Goal: Task Accomplishment & Management: Manage account settings

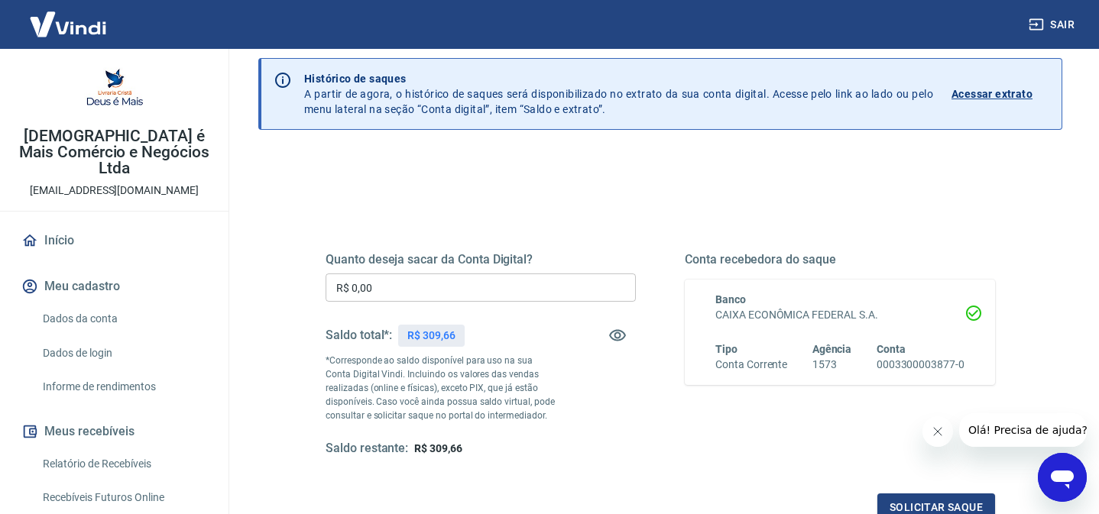
scroll to position [63, 0]
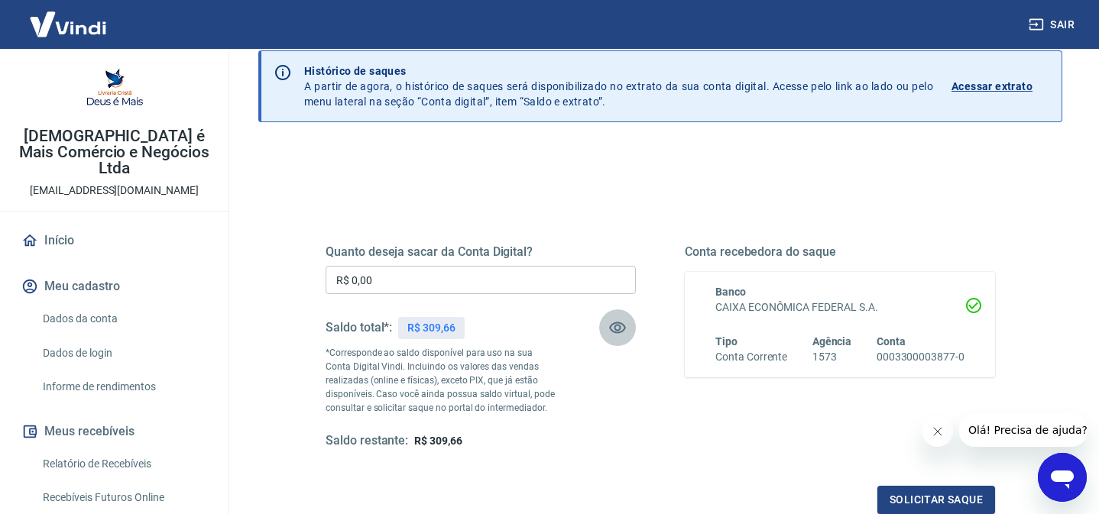
click at [618, 327] on icon "button" at bounding box center [617, 328] width 18 height 18
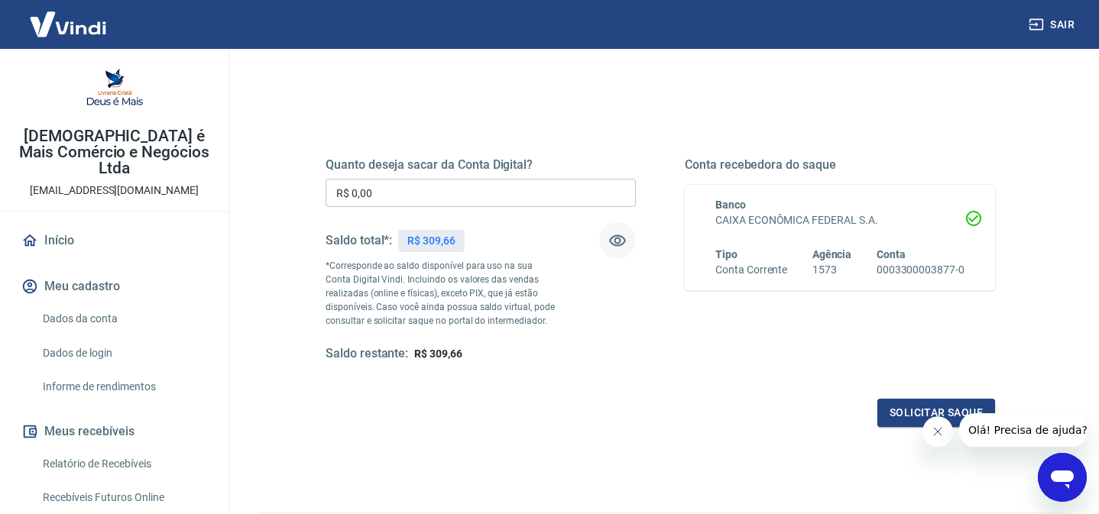
scroll to position [154, 0]
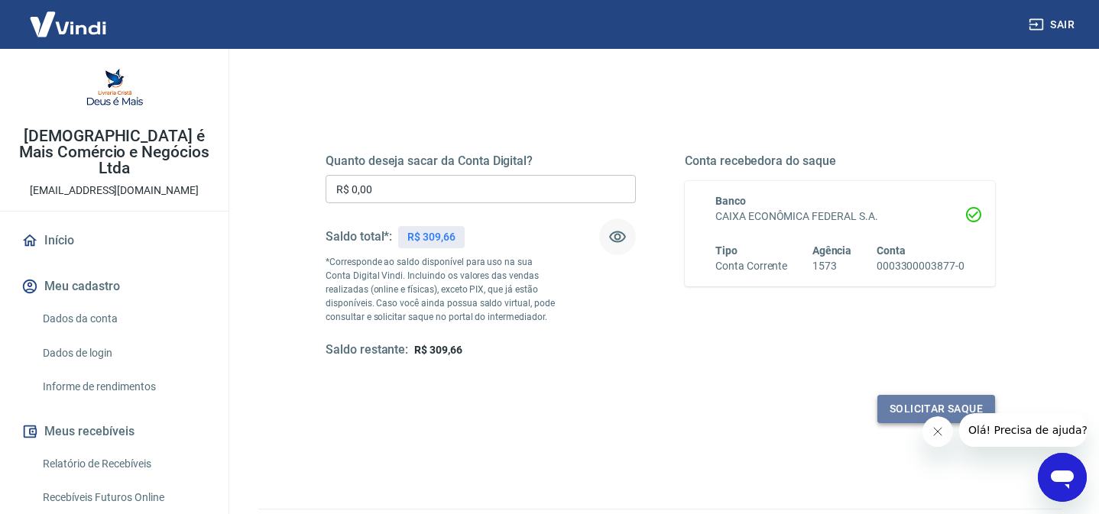
click at [901, 402] on button "Solicitar saque" at bounding box center [936, 409] width 118 height 28
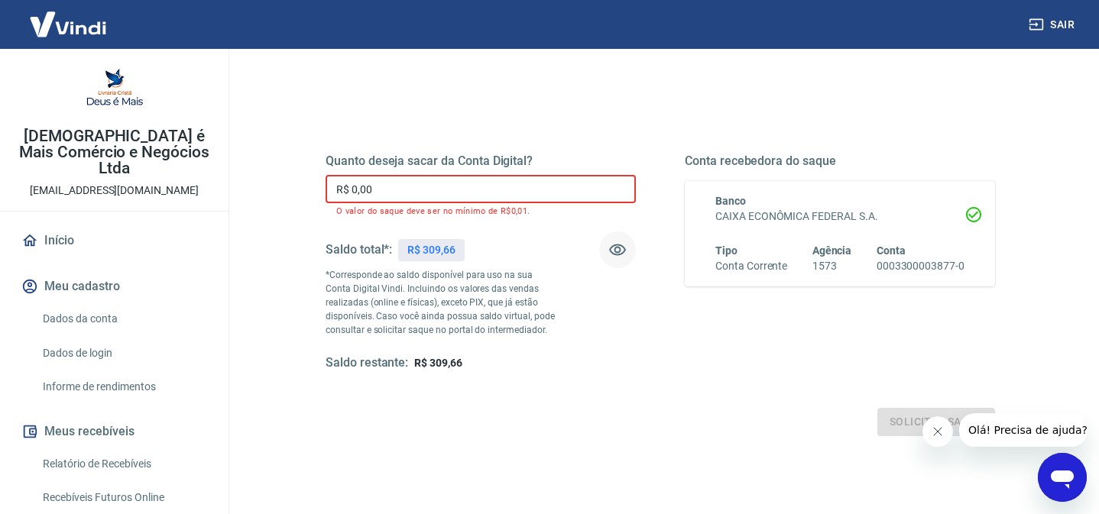
click at [354, 188] on input "R$ 0,00" at bounding box center [481, 189] width 310 height 28
drag, startPoint x: 398, startPoint y: 185, endPoint x: 303, endPoint y: 186, distance: 95.5
click at [303, 186] on div "Quanto deseja sacar da Conta Digital? R$ 0,00 ​ O valor do saque deve ser no mí…" at bounding box center [660, 270] width 743 height 368
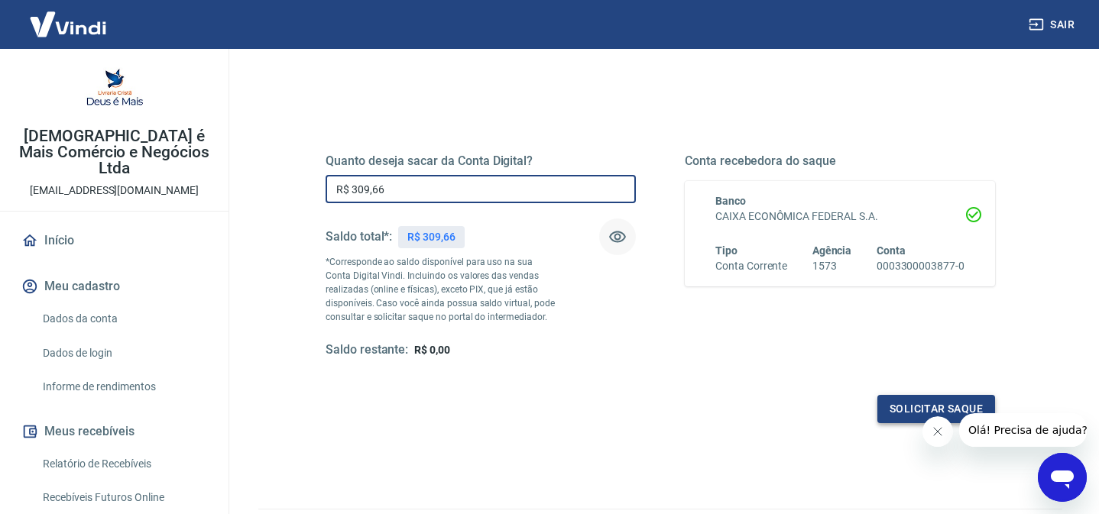
type input "R$ 309,66"
click at [901, 403] on button "Solicitar saque" at bounding box center [936, 409] width 118 height 28
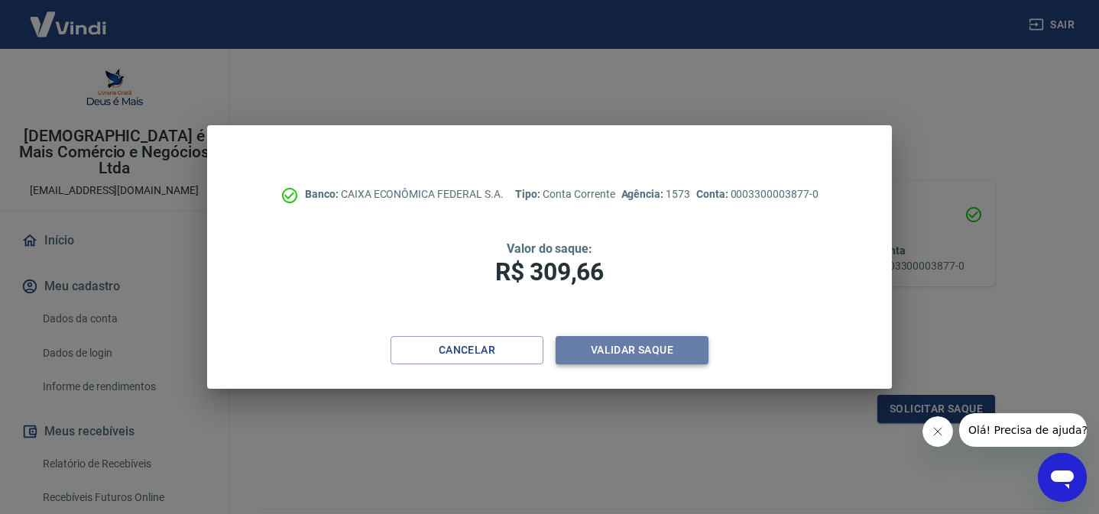
click at [603, 349] on button "Validar saque" at bounding box center [632, 350] width 153 height 28
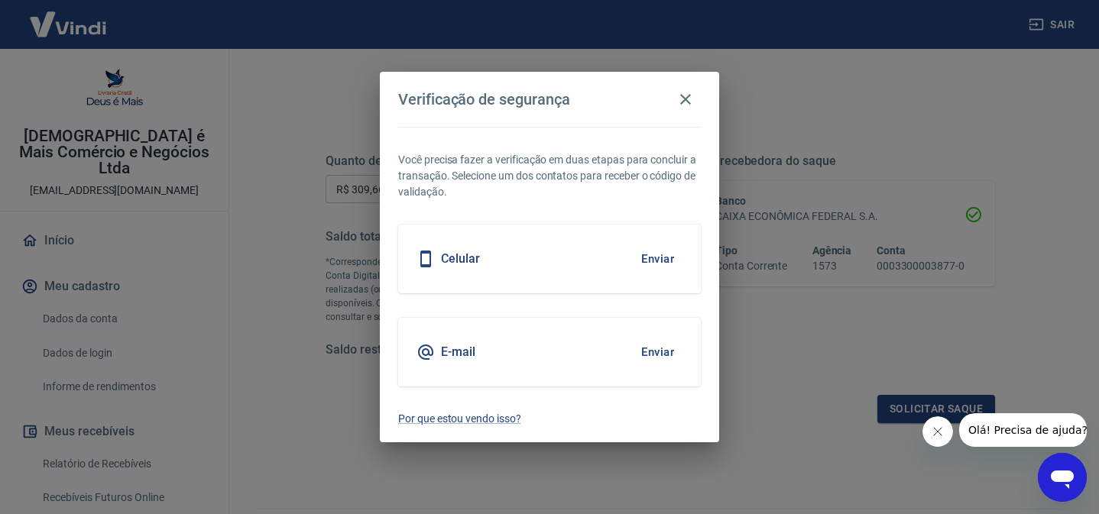
click at [646, 352] on button "Enviar" at bounding box center [658, 352] width 50 height 32
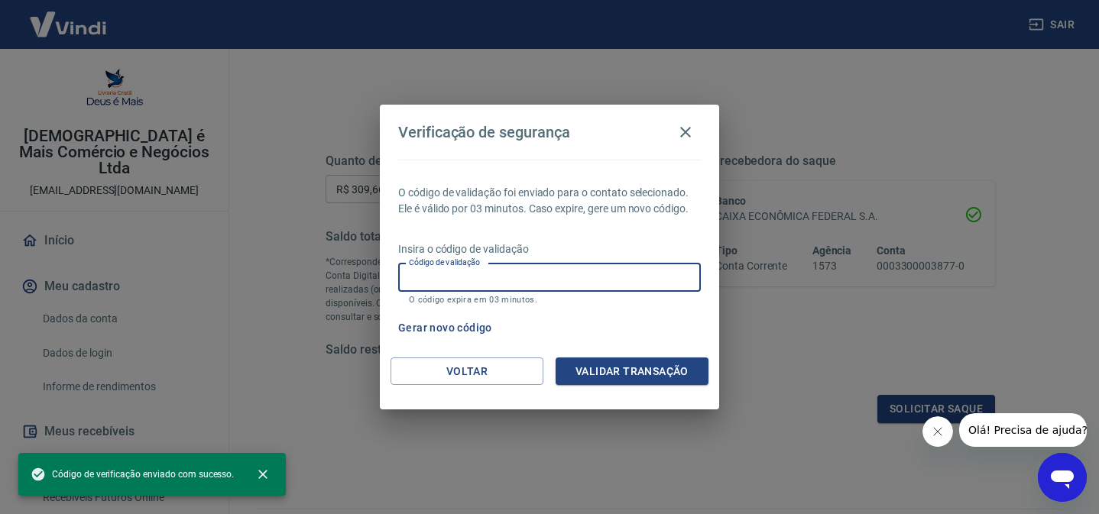
click at [488, 278] on input "Código de validação" at bounding box center [549, 278] width 303 height 28
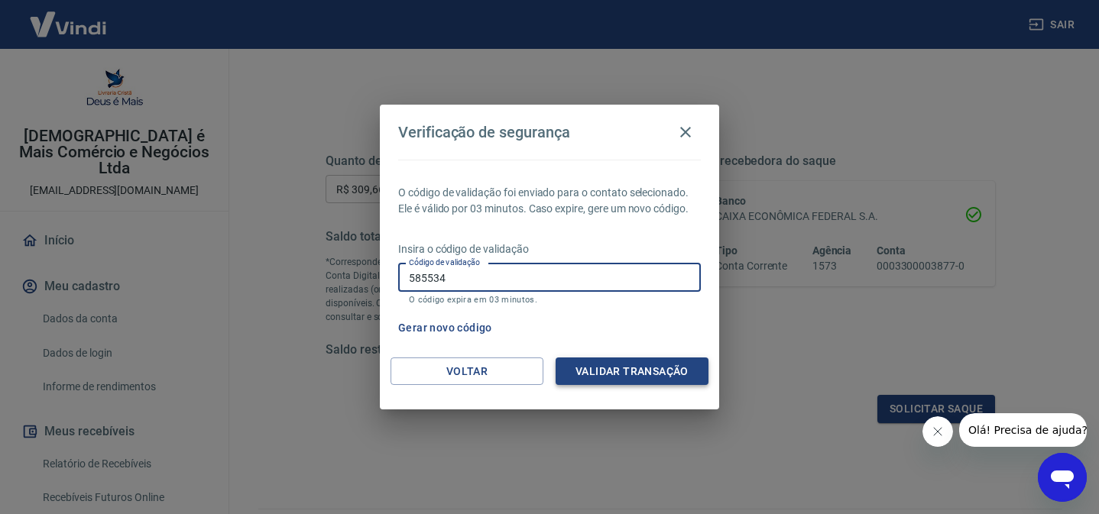
type input "585534"
click at [640, 367] on button "Validar transação" at bounding box center [632, 372] width 153 height 28
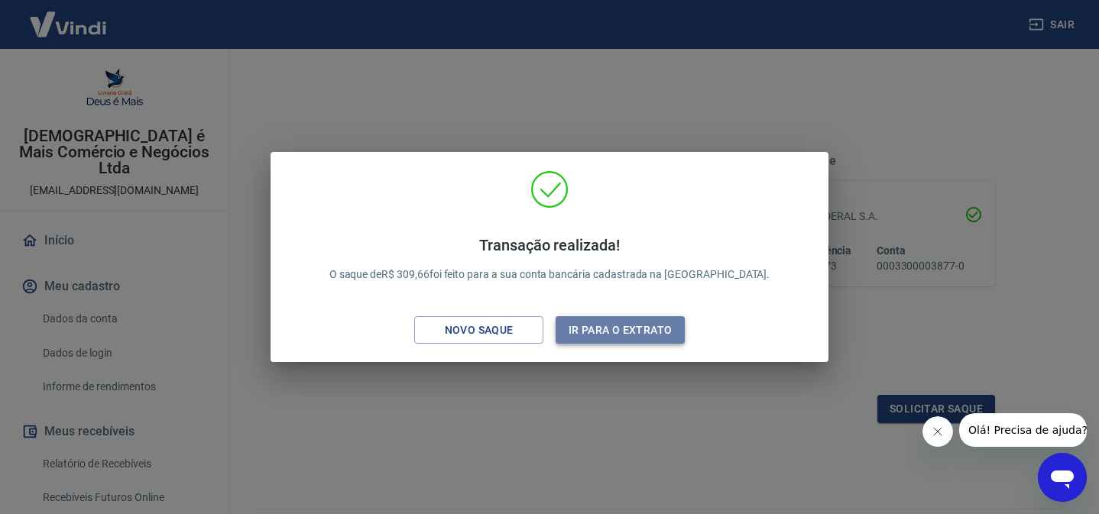
click at [621, 331] on button "Ir para o extrato" at bounding box center [620, 330] width 129 height 28
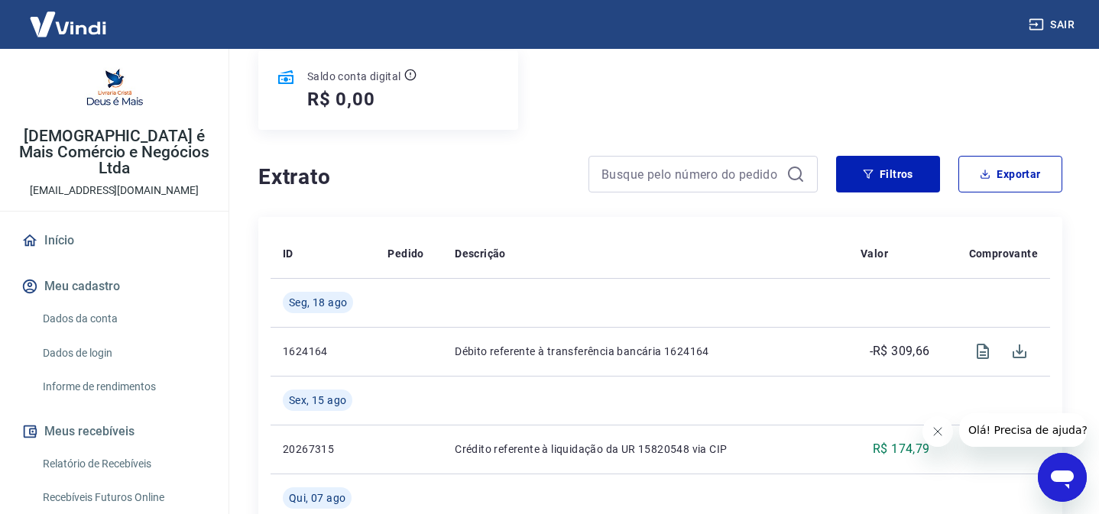
scroll to position [200, 0]
